Goal: Information Seeking & Learning: Learn about a topic

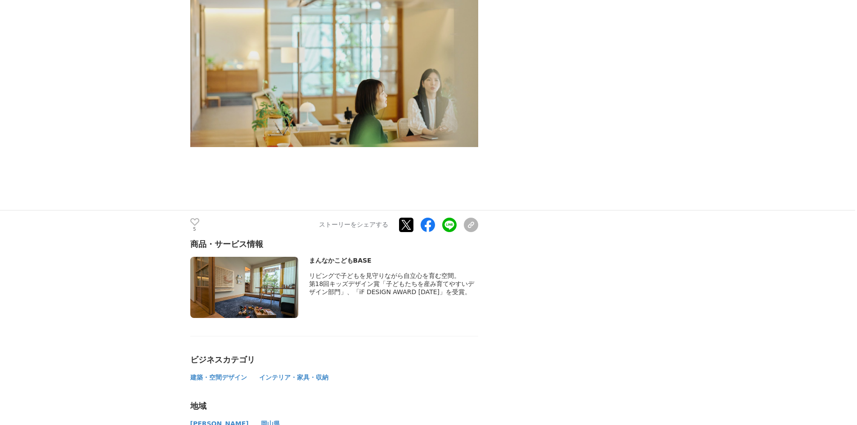
scroll to position [4634, 0]
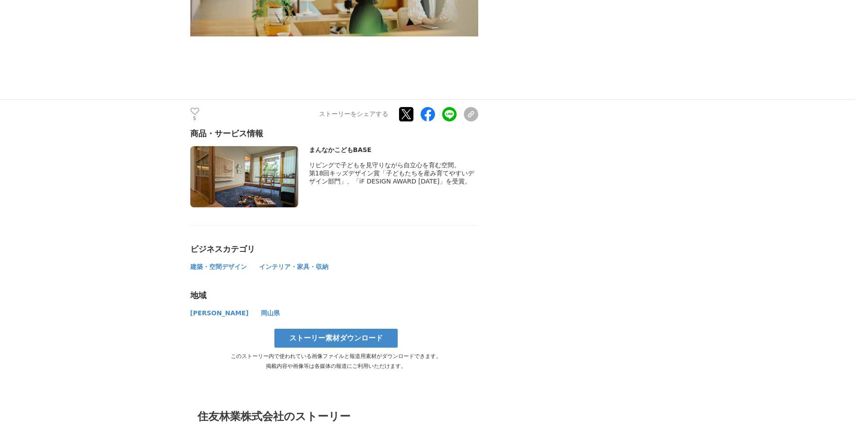
click at [193, 310] on span "[PERSON_NAME]" at bounding box center [219, 313] width 58 height 7
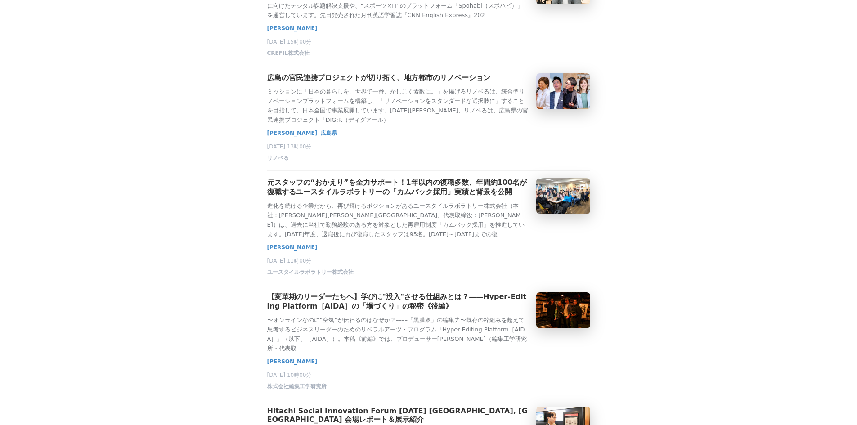
scroll to position [270, 0]
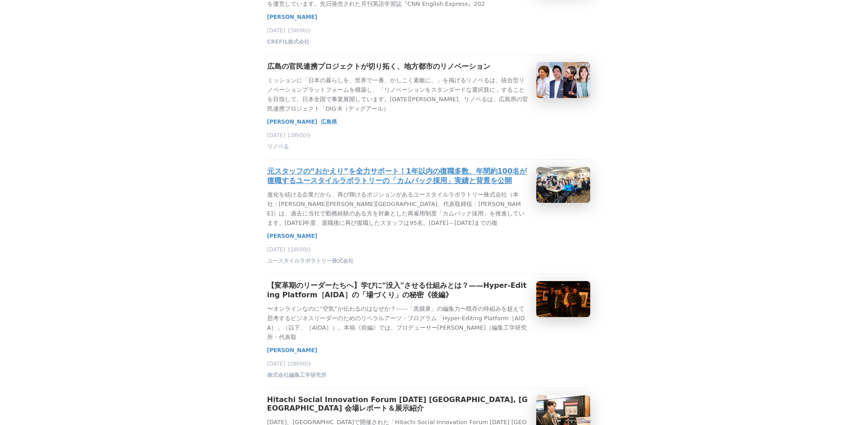
click at [403, 186] on h3 "元スタッフの“おかえり”を全力サポート！1年以内の復職多数、年間約100名が復職するユースタイルラボラトリーの「カムバック採用」実績と背景を公開" at bounding box center [398, 176] width 262 height 19
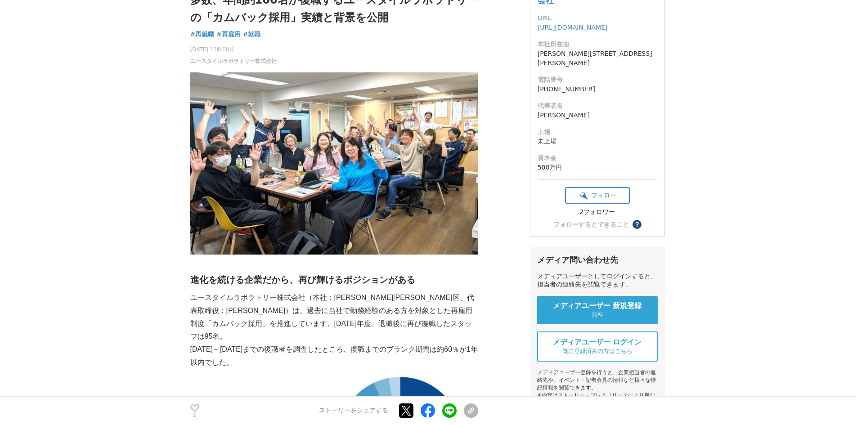
scroll to position [225, 0]
